Goal: Communication & Community: Answer question/provide support

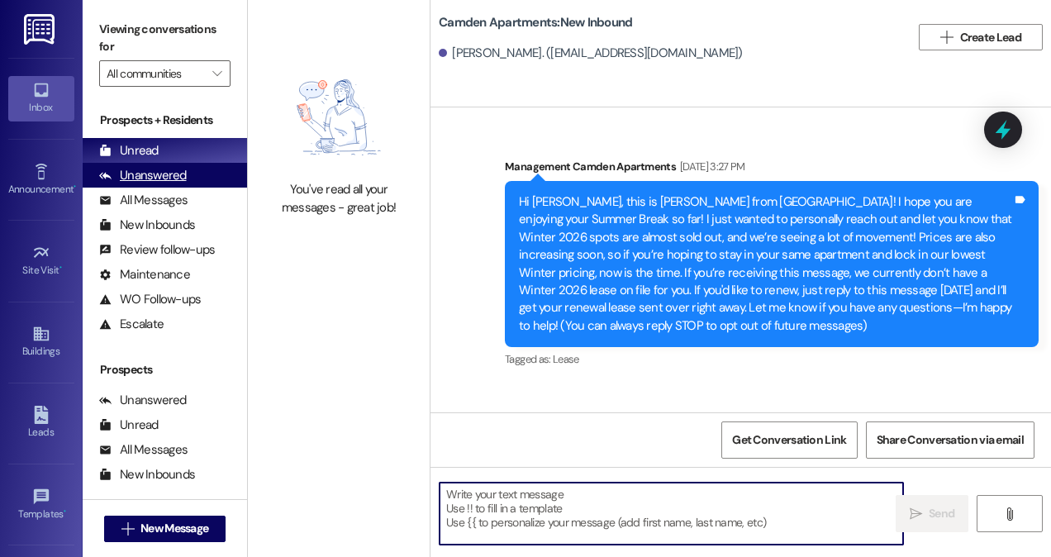
scroll to position [1344, 0]
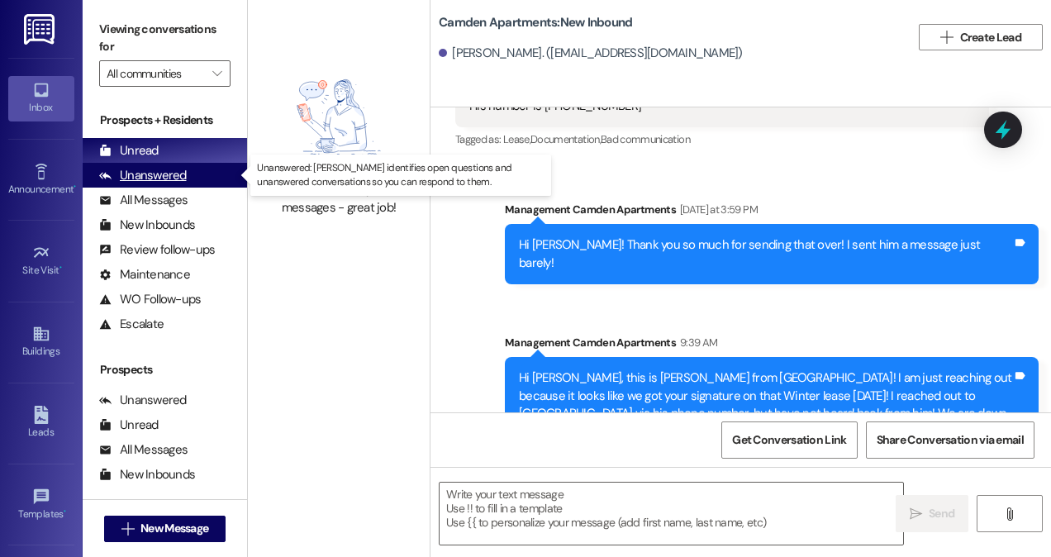
click at [221, 173] on div "Unanswered (0)" at bounding box center [165, 175] width 164 height 25
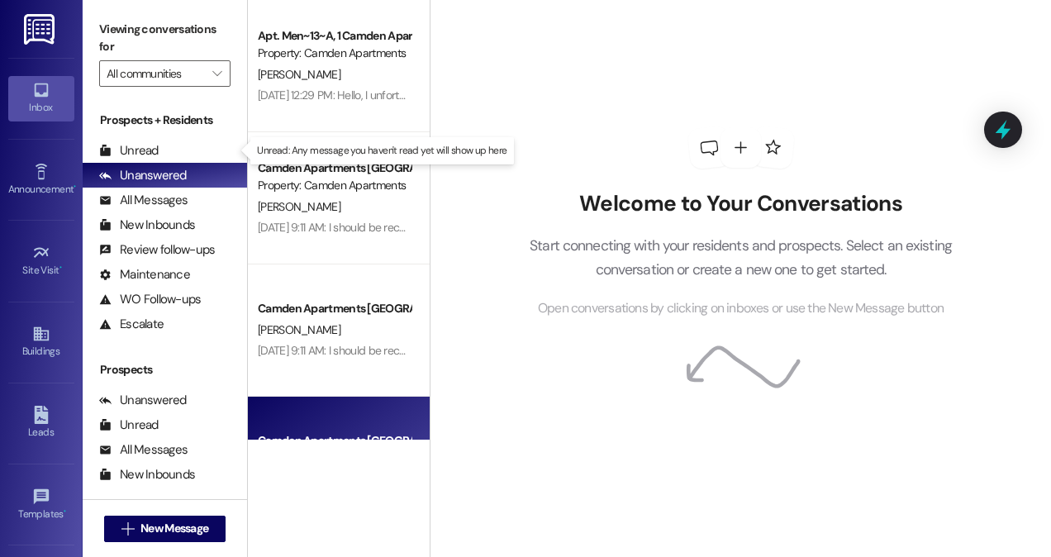
drag, startPoint x: 219, startPoint y: 139, endPoint x: 537, endPoint y: 78, distance: 323.8
click at [537, 78] on div "Welcome to Your Conversations Start connecting with your residents and prospect…" at bounding box center [741, 222] width 496 height 445
click at [149, 159] on div "Unread (0)" at bounding box center [165, 150] width 164 height 25
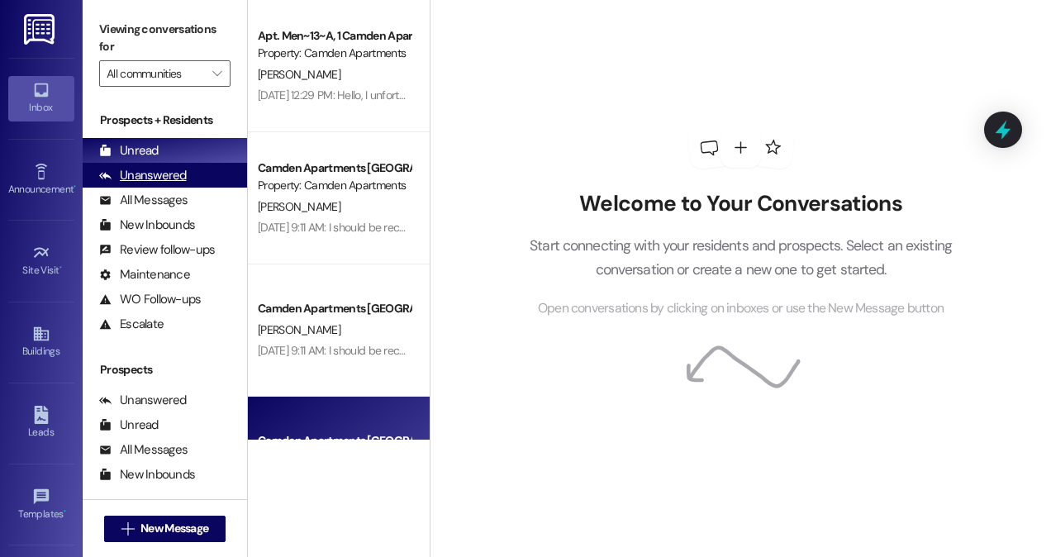
click at [168, 176] on div "Unanswered" at bounding box center [143, 175] width 88 height 17
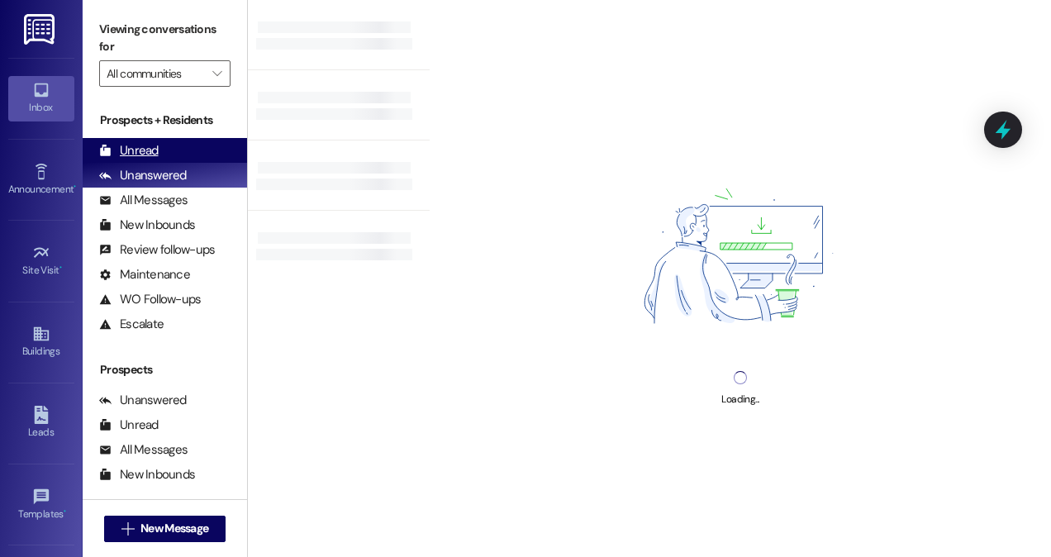
click at [166, 150] on div "Unread (0)" at bounding box center [165, 150] width 164 height 25
